Goal: Information Seeking & Learning: Find specific fact

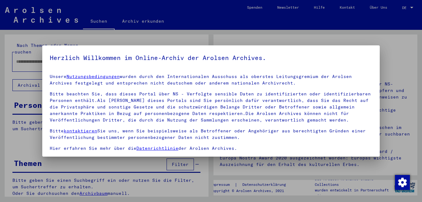
scroll to position [51, 0]
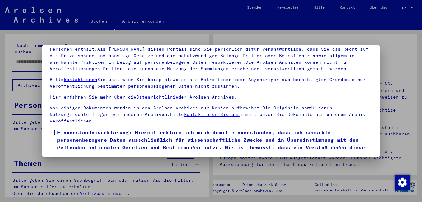
click at [68, 132] on span "Einverständniserklärung: Hiermit erkläre ich mich damit einverstanden, dass ich…" at bounding box center [214, 144] width 315 height 30
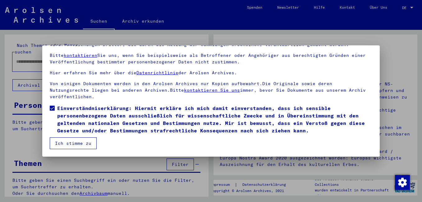
click at [66, 141] on button "Ich stimme zu" at bounding box center [73, 143] width 47 height 12
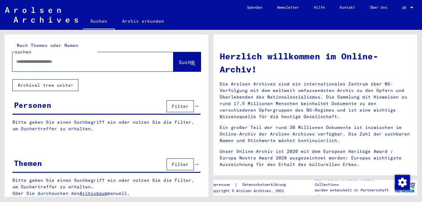
click at [55, 58] on input "text" at bounding box center [85, 61] width 139 height 7
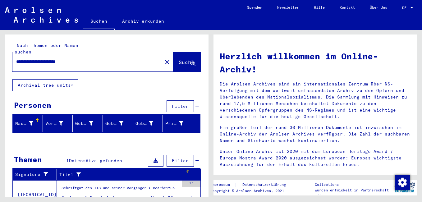
scroll to position [24, 0]
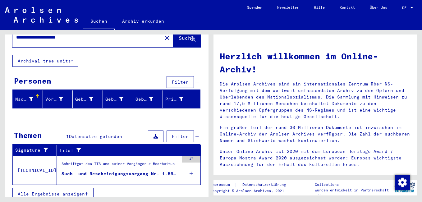
click at [72, 191] on span "Alle Ergebnisse anzeigen" at bounding box center [51, 194] width 67 height 6
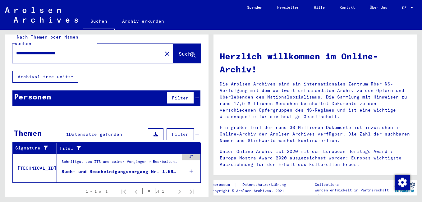
scroll to position [0, 0]
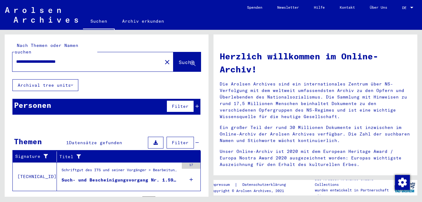
drag, startPoint x: 53, startPoint y: 54, endPoint x: 118, endPoint y: 56, distance: 64.3
click at [118, 58] on input "**********" at bounding box center [85, 61] width 139 height 7
type input "**********"
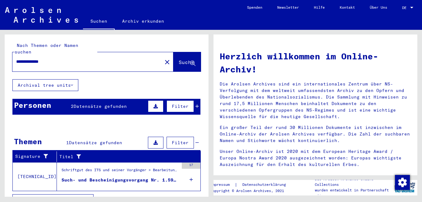
click at [72, 83] on icon at bounding box center [72, 85] width 2 height 4
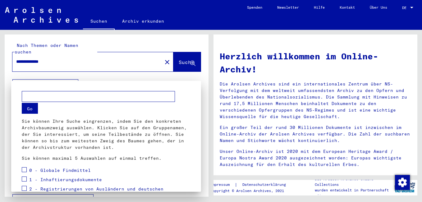
click at [72, 81] on mat-dialog-container "Go Sie können Ihre Suche eingrenzen, indem Sie den konkreten Archivbaumzweig au…" at bounding box center [106, 136] width 190 height 111
click at [109, 74] on div at bounding box center [211, 101] width 422 height 202
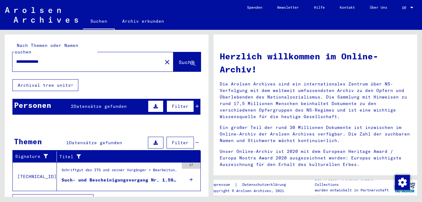
click at [195, 104] on icon at bounding box center [196, 106] width 3 height 4
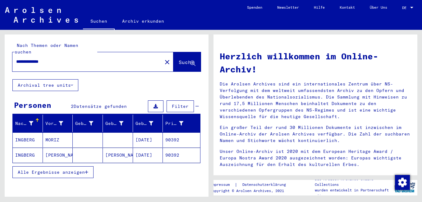
click at [28, 132] on mat-cell "INGBERG" at bounding box center [28, 139] width 30 height 15
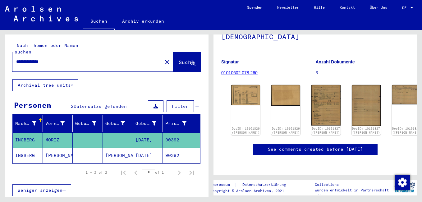
scroll to position [31, 0]
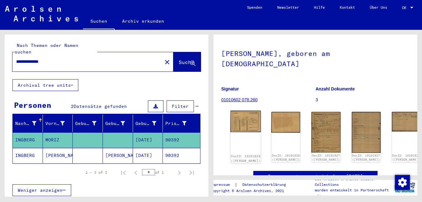
click at [236, 116] on img at bounding box center [246, 122] width 30 height 22
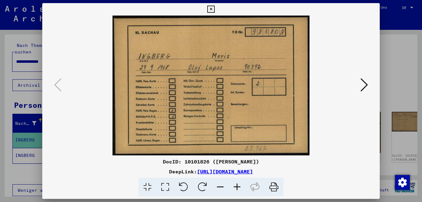
click at [364, 87] on icon at bounding box center [363, 84] width 7 height 15
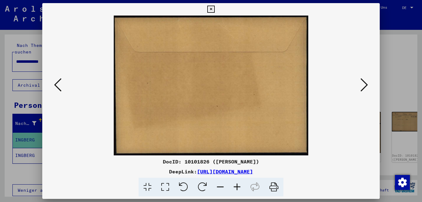
click at [364, 87] on icon at bounding box center [363, 84] width 7 height 15
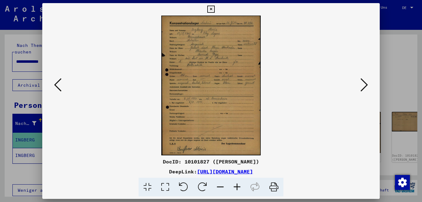
click at [364, 87] on icon at bounding box center [363, 84] width 7 height 15
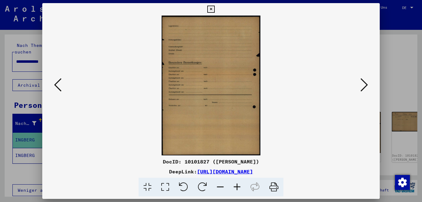
click at [364, 87] on icon at bounding box center [363, 84] width 7 height 15
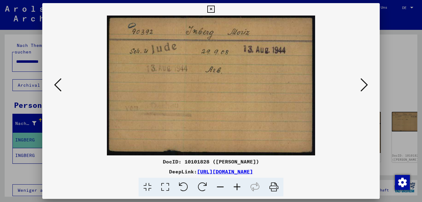
click at [364, 87] on icon at bounding box center [363, 84] width 7 height 15
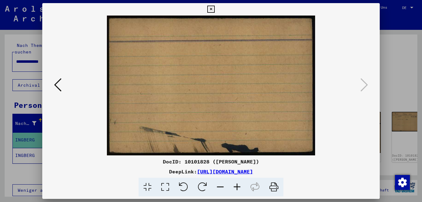
click at [210, 9] on icon at bounding box center [210, 9] width 7 height 7
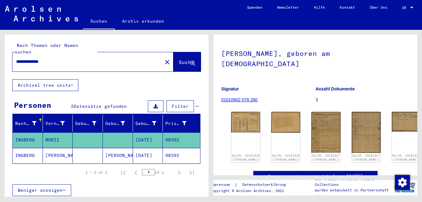
click at [25, 148] on mat-cell "INGBERG" at bounding box center [28, 155] width 30 height 15
